Goal: Task Accomplishment & Management: Use online tool/utility

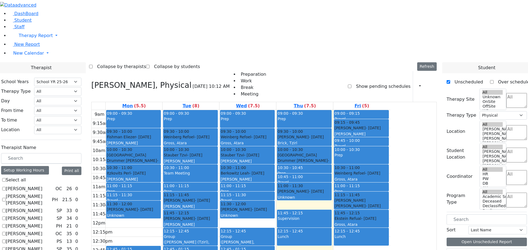
select select "212"
select select "2"
click at [22, 56] on span "New Calendar" at bounding box center [28, 53] width 31 height 5
click at [23, 73] on span "Teacher Report" at bounding box center [29, 70] width 33 height 5
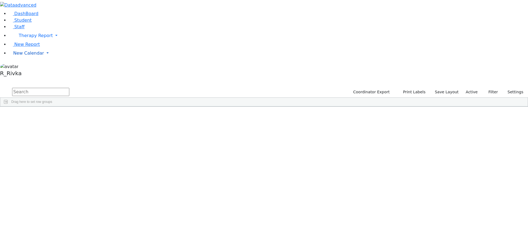
click at [38, 59] on link "New Calendar" at bounding box center [268, 53] width 519 height 11
click at [31, 73] on span "Teacher Report" at bounding box center [29, 70] width 33 height 5
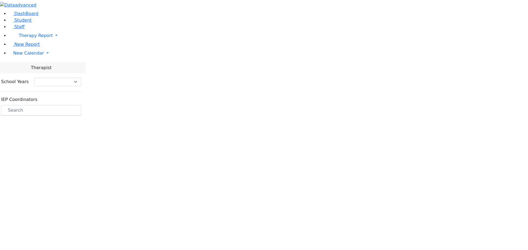
select select "212"
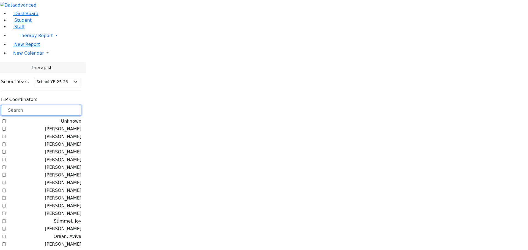
click at [81, 105] on input "text" at bounding box center [41, 110] width 80 height 10
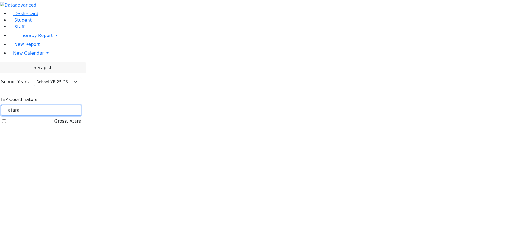
type input "atara"
drag, startPoint x: 68, startPoint y: 60, endPoint x: 73, endPoint y: 60, distance: 4.7
click at [68, 118] on label "Gross, Atara" at bounding box center [67, 121] width 27 height 7
click at [6, 120] on input "Gross, Atara" at bounding box center [4, 122] width 4 height 4
checkbox input "true"
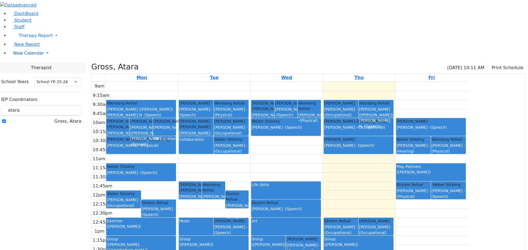
click at [23, 56] on span "New Calendar" at bounding box center [28, 53] width 31 height 5
click at [32, 73] on span "Teacher Report" at bounding box center [29, 70] width 33 height 5
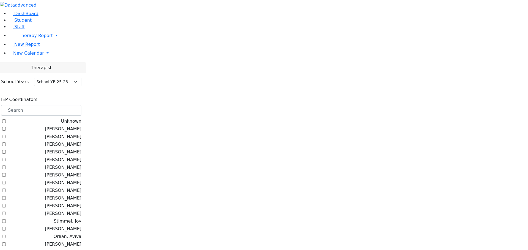
select select "212"
click at [70, 234] on label "Orlian, Aviva" at bounding box center [68, 237] width 28 height 7
click at [6, 235] on input "Orlian, Aviva" at bounding box center [4, 237] width 4 height 4
checkbox input "true"
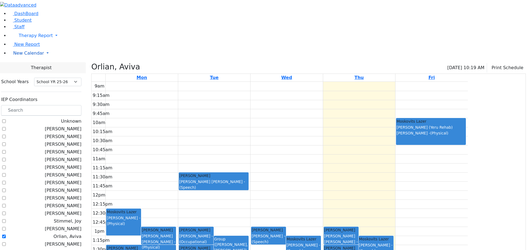
click at [15, 59] on link "New Calendar" at bounding box center [268, 53] width 519 height 11
click at [22, 73] on link "Teacher Report" at bounding box center [29, 70] width 34 height 5
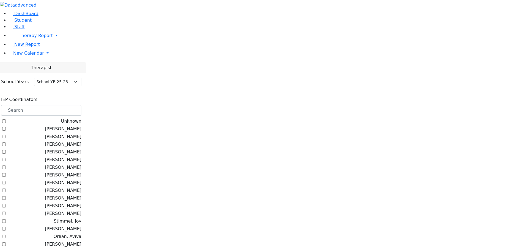
select select "212"
click at [29, 56] on span "New Calendar" at bounding box center [28, 53] width 31 height 5
click at [30, 68] on link "Calendar" at bounding box center [22, 64] width 20 height 7
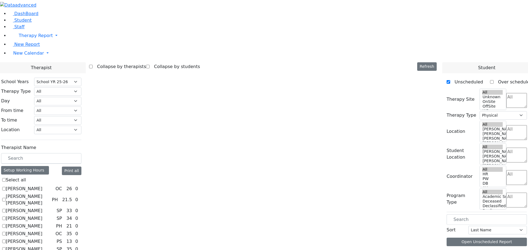
select select "212"
select select "2"
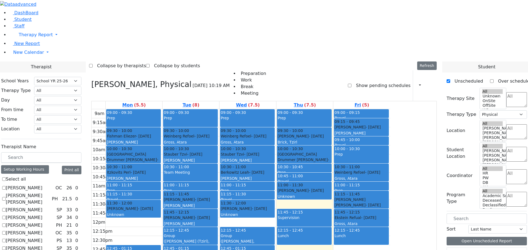
scroll to position [374, 0]
checkbox input "false"
select select
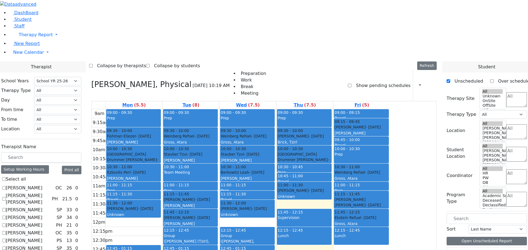
scroll to position [0, 0]
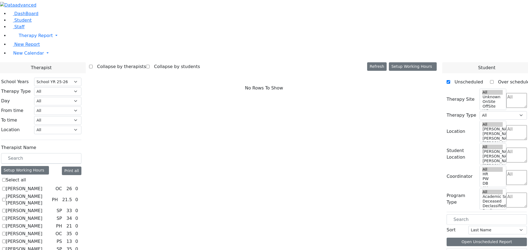
checkbox input "true"
select select "3"
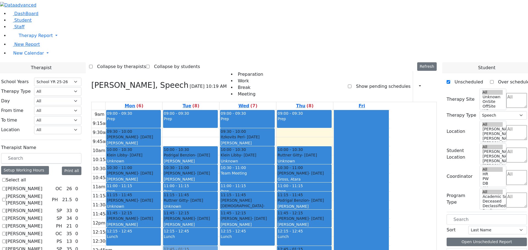
drag, startPoint x: 245, startPoint y: 56, endPoint x: 246, endPoint y: 171, distance: 114.7
click at [219, 174] on div "09:00 - 09:30 Prep 09:30 - 10:00 Meisels Joel - 03/07/2014 Gross, Atara 10:00 -…" at bounding box center [190, 219] width 57 height 218
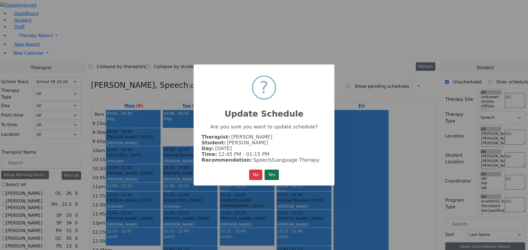
click at [274, 171] on button "Yes" at bounding box center [272, 175] width 14 height 10
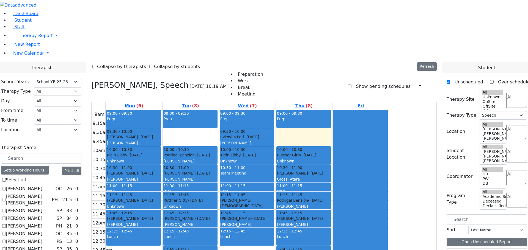
scroll to position [27, 0]
checkbox input "true"
select select
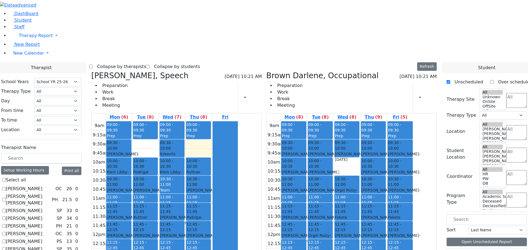
drag, startPoint x: 318, startPoint y: 237, endPoint x: 316, endPoint y: 184, distance: 53.6
click at [307, 184] on div "09:00 - 09:30 Prep 09:30 - 10:00 Cik Yitzchok - 12/10/2018 Neuman, Simi 10:00 -…" at bounding box center [293, 231] width 26 height 218
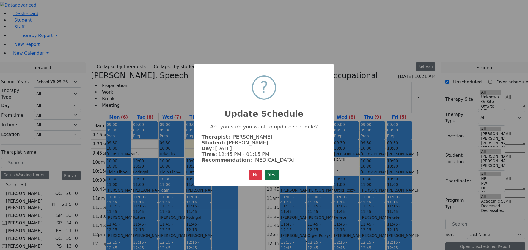
drag, startPoint x: 271, startPoint y: 172, endPoint x: 276, endPoint y: 175, distance: 6.1
click at [271, 172] on button "Yes" at bounding box center [272, 175] width 14 height 10
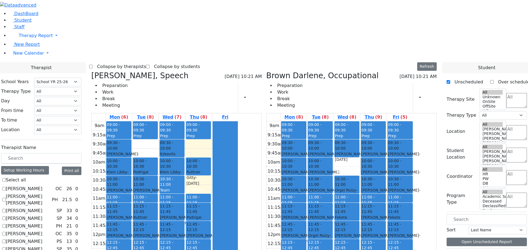
drag, startPoint x: 250, startPoint y: 100, endPoint x: 225, endPoint y: 170, distance: 74.6
click at [225, 180] on tr "01:15 - 01:45 Blum Shia - 12/06/2011 Weber, Joseph 01:15 - 01:45 Goldman Refual…" at bounding box center [165, 231] width 147 height 218
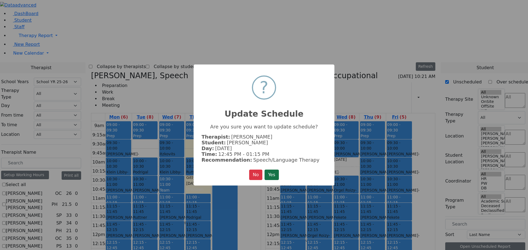
click at [274, 172] on button "Yes" at bounding box center [272, 175] width 14 height 10
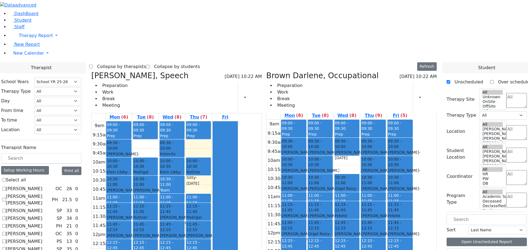
scroll to position [0, 0]
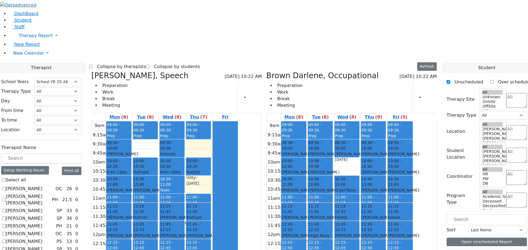
click at [91, 71] on icon at bounding box center [91, 75] width 0 height 9
checkbox input "false"
select select "1"
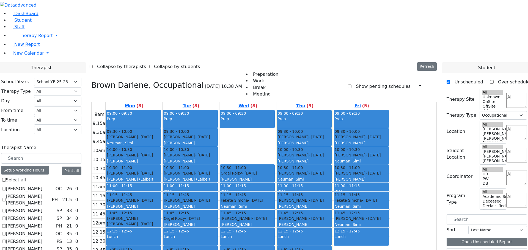
drag, startPoint x: 301, startPoint y: 60, endPoint x: 354, endPoint y: 167, distance: 118.7
click at [359, 181] on tr "09:00 - 09:30 Prep 09:30 - 10:00 Cik Yitzchok - 12/10/2018 Neuman, Simi 10:00 -…" at bounding box center [241, 219] width 299 height 218
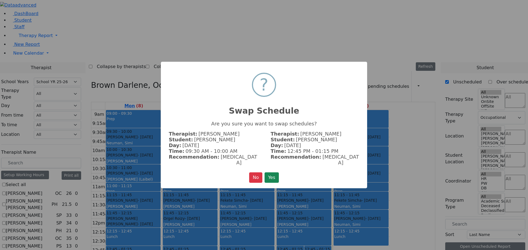
click at [271, 173] on button "Yes" at bounding box center [272, 178] width 14 height 10
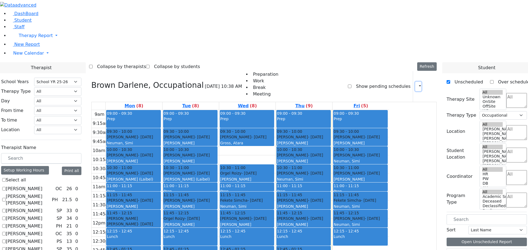
click at [417, 84] on icon "button" at bounding box center [417, 86] width 0 height 5
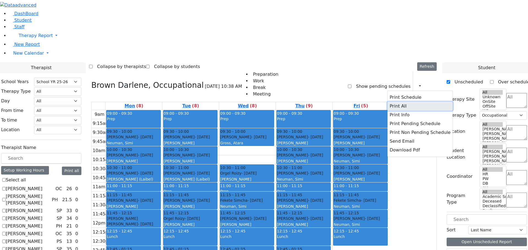
click at [397, 102] on button "Print All" at bounding box center [419, 106] width 65 height 9
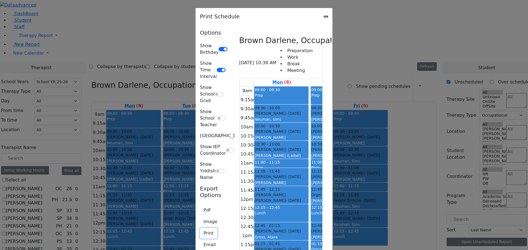
click at [200, 228] on button "Print" at bounding box center [208, 233] width 17 height 10
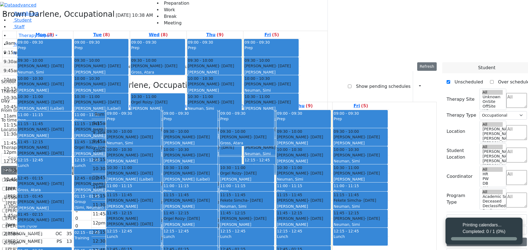
select select "212"
select select "1"
click at [417, 84] on icon "button" at bounding box center [417, 86] width 0 height 5
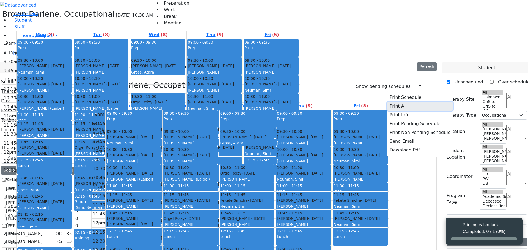
click at [398, 102] on button "Print All" at bounding box center [419, 106] width 65 height 9
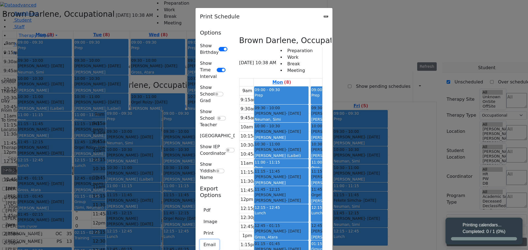
click at [200, 240] on button "Email" at bounding box center [209, 245] width 19 height 10
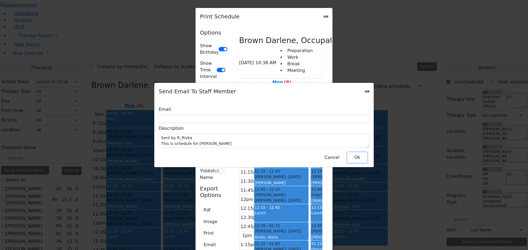
click at [353, 156] on button "Ok" at bounding box center [357, 158] width 20 height 10
click at [369, 94] on div "Send Email To Staff Member" at bounding box center [263, 91] width 219 height 17
click at [366, 93] on div "Send Email To Staff Member" at bounding box center [263, 91] width 219 height 17
click at [367, 92] on icon "Close" at bounding box center [367, 92] width 0 height 0
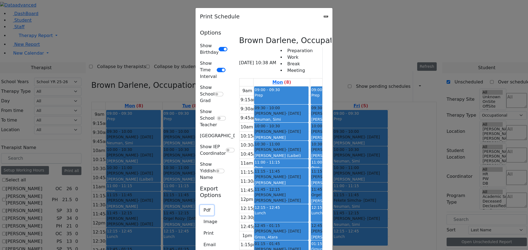
click at [200, 205] on button "Pdf" at bounding box center [207, 210] width 14 height 10
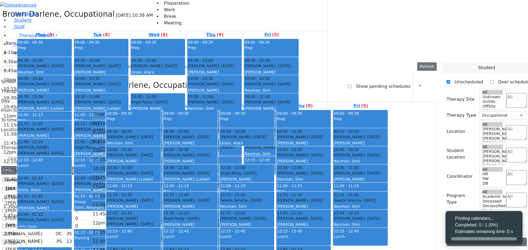
select select "212"
select select "1"
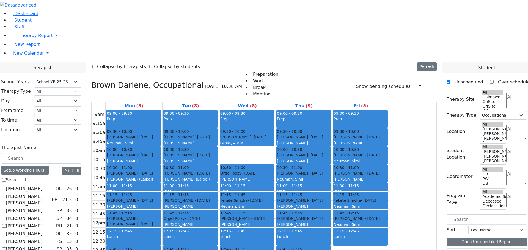
checkbox input "false"
select select
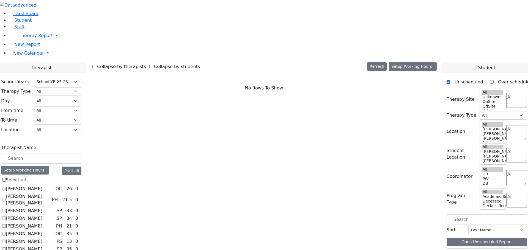
scroll to position [347, 0]
checkbox input "true"
select select "3"
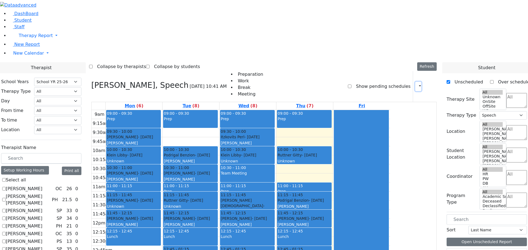
click at [417, 84] on icon "button" at bounding box center [417, 86] width 0 height 5
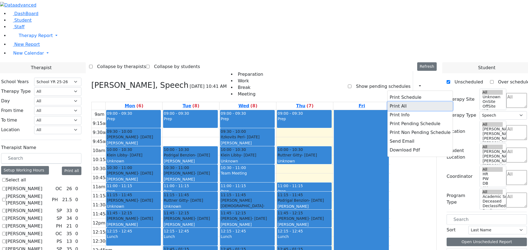
click at [398, 102] on button "Print All" at bounding box center [419, 106] width 65 height 9
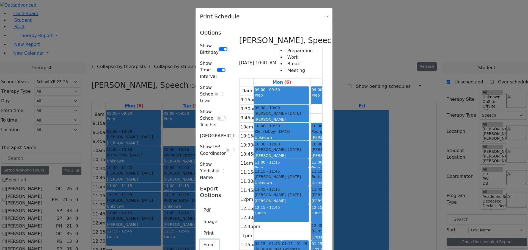
click at [200, 240] on button "Email" at bounding box center [209, 245] width 19 height 10
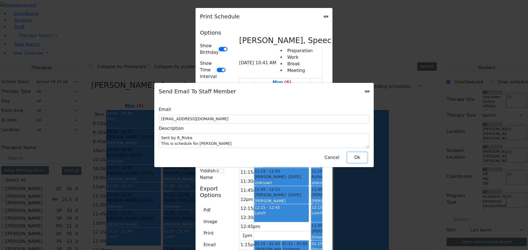
click at [358, 155] on button "Ok" at bounding box center [357, 158] width 20 height 10
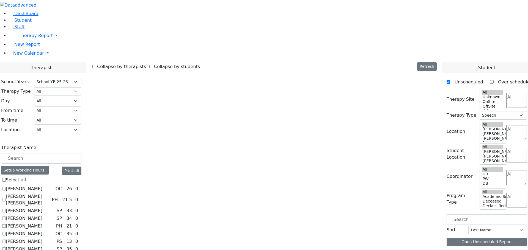
select select "212"
select select "3"
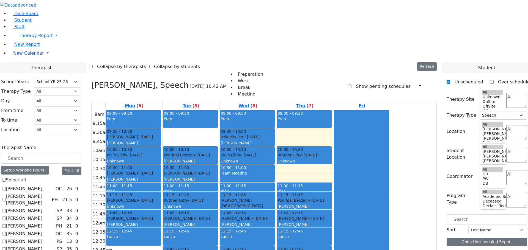
click at [25, 56] on span "New Calendar" at bounding box center [28, 53] width 31 height 5
click at [26, 73] on link "Teacher Report" at bounding box center [29, 70] width 34 height 5
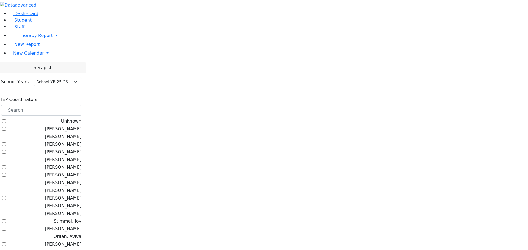
select select "212"
click at [75, 105] on input "text" at bounding box center [41, 110] width 80 height 10
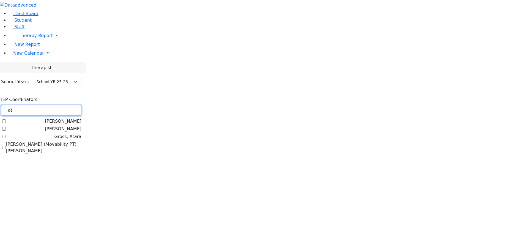
type input "at"
click at [72, 134] on label "Gross, Atara" at bounding box center [67, 137] width 27 height 7
click at [6, 135] on input "Gross, Atara" at bounding box center [4, 137] width 4 height 4
checkbox input "true"
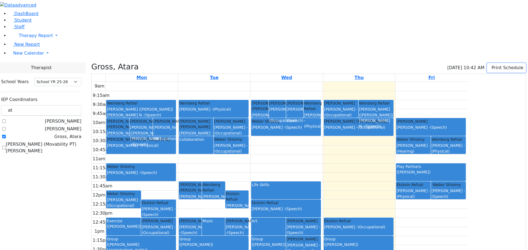
click at [492, 63] on button "Print Schedule" at bounding box center [506, 67] width 39 height 9
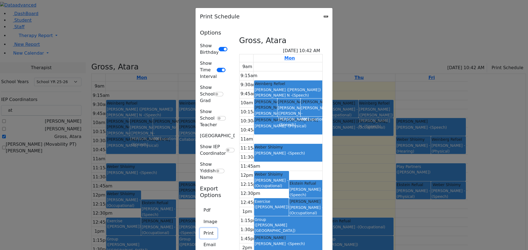
click at [200, 228] on button "Print" at bounding box center [208, 233] width 17 height 10
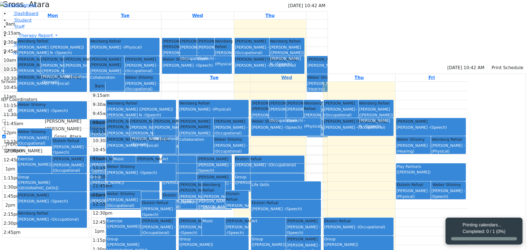
select select "212"
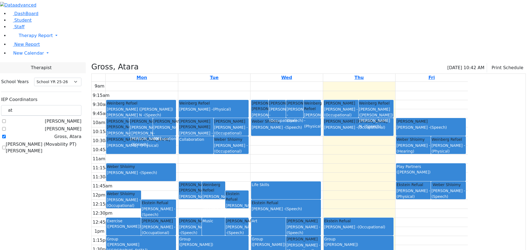
click at [493, 62] on div "Gross, Atara 09/25/2025 10:42 AM Print Schedule" at bounding box center [308, 68] width 434 height 12
click at [487, 63] on button "Print Schedule" at bounding box center [506, 67] width 39 height 9
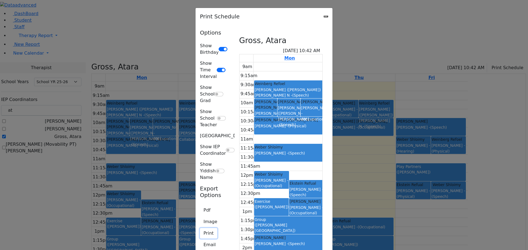
click at [200, 228] on button "Print" at bounding box center [208, 233] width 17 height 10
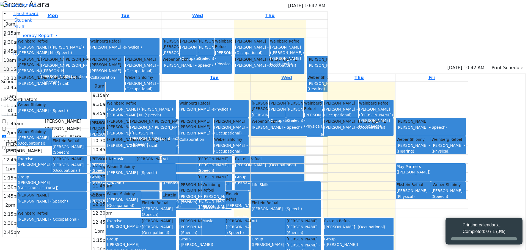
select select "212"
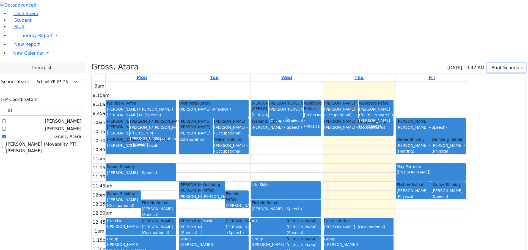
click at [491, 65] on icon "button" at bounding box center [491, 67] width 0 height 5
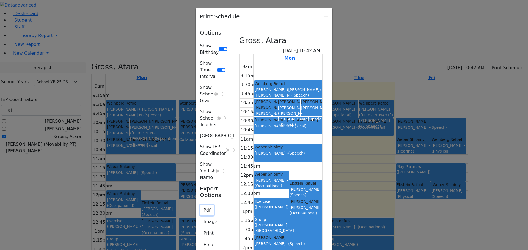
click at [200, 205] on button "Pdf" at bounding box center [207, 210] width 14 height 10
click at [326, 16] on icon "Close" at bounding box center [326, 16] width 0 height 0
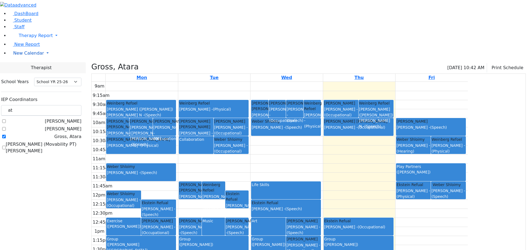
click at [13, 59] on link "New Calendar" at bounding box center [268, 53] width 519 height 11
click at [20, 67] on span "Calendar" at bounding box center [22, 64] width 20 height 5
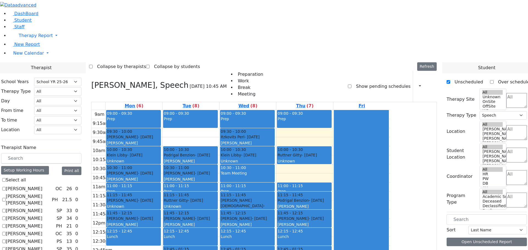
select select "212"
select select "3"
checkbox input "true"
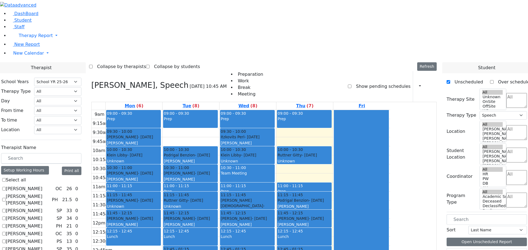
select select
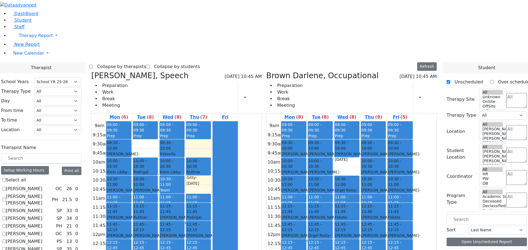
drag, startPoint x: 400, startPoint y: 184, endPoint x: 364, endPoint y: 64, distance: 124.8
click at [364, 122] on tr "09:00 - 09:30 Prep 09:30 - 10:00 [PERSON_NAME] - [DATE] [PERSON_NAME] 10:00 - 1…" at bounding box center [339, 231] width 147 height 218
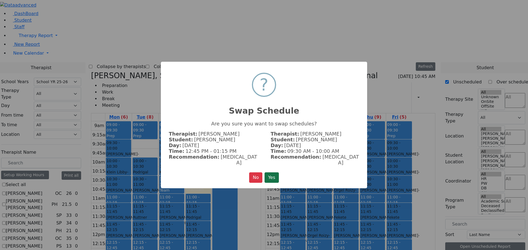
click at [274, 176] on button "Yes" at bounding box center [272, 178] width 14 height 10
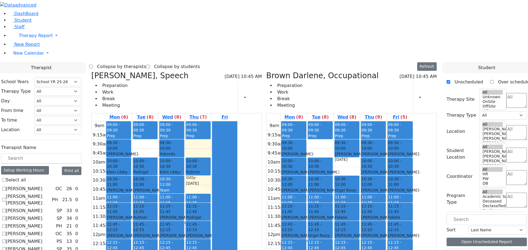
drag, startPoint x: 343, startPoint y: 62, endPoint x: 391, endPoint y: 166, distance: 114.7
click at [397, 181] on tr "09:00 - 09:30 Prep 09:30 - 10:00 Cik Yitzchok - 12/10/2018 Neuman, Simi 10:00 -…" at bounding box center [339, 231] width 147 height 218
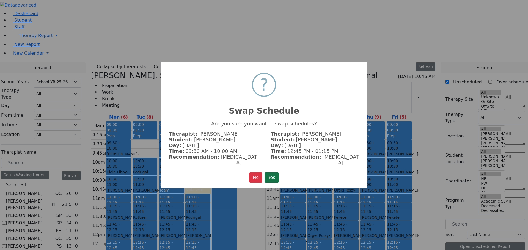
click at [274, 173] on button "Yes" at bounding box center [272, 178] width 14 height 10
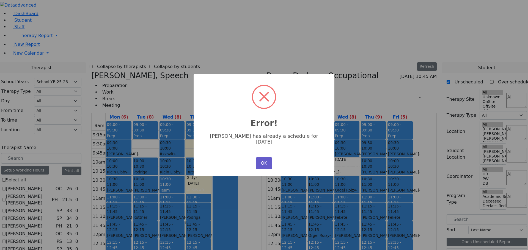
click at [266, 158] on button "OK" at bounding box center [264, 164] width 16 height 12
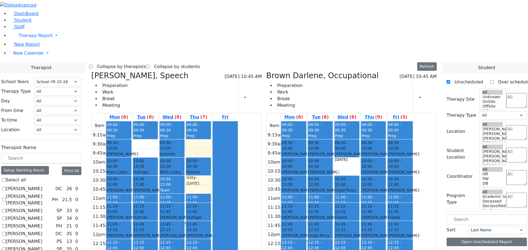
drag, startPoint x: 407, startPoint y: 183, endPoint x: 377, endPoint y: 67, distance: 119.5
click at [377, 122] on tr "09:00 - 09:30 Prep 09:30 - 10:00 Cik Yitzchok - 12/10/2018 Neuman, Simi 10:00 -…" at bounding box center [339, 231] width 147 height 218
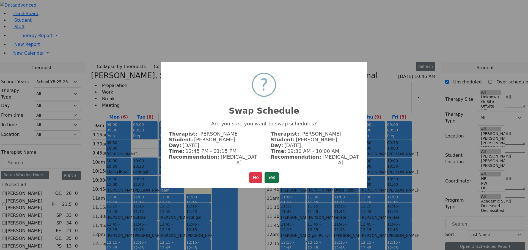
click at [271, 173] on button "Yes" at bounding box center [272, 178] width 14 height 10
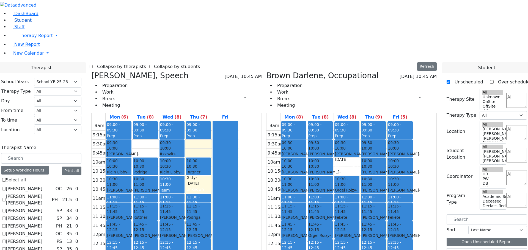
click at [16, 23] on span "Student" at bounding box center [22, 20] width 17 height 5
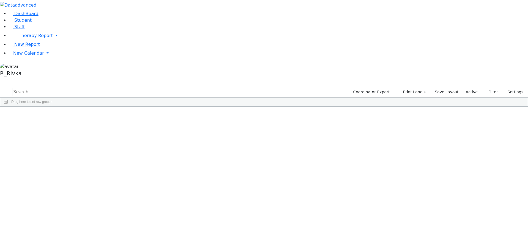
click at [69, 88] on input "text" at bounding box center [40, 92] width 57 height 8
type input "yak p"
click at [35, 116] on div "6510407" at bounding box center [17, 120] width 35 height 8
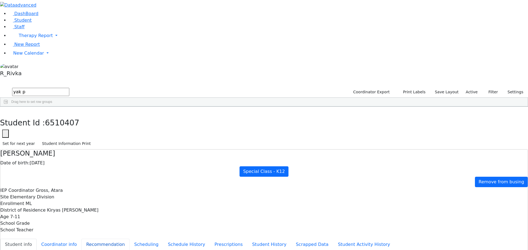
click at [130, 239] on button "Recommendation" at bounding box center [105, 245] width 48 height 12
checkbox input "true"
click at [5, 111] on icon "button" at bounding box center [3, 112] width 3 height 3
drag, startPoint x: 86, startPoint y: 20, endPoint x: 70, endPoint y: 19, distance: 15.7
click at [69, 87] on form "yak p" at bounding box center [34, 92] width 69 height 10
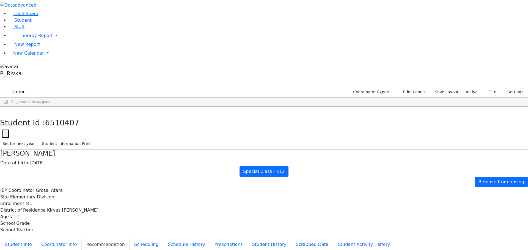
scroll to position [440, 0]
type input "jo me"
click at [69, 246] on div "[PERSON_NAME]" at bounding box center [51, 250] width 35 height 8
